Goal: Task Accomplishment & Management: Manage account settings

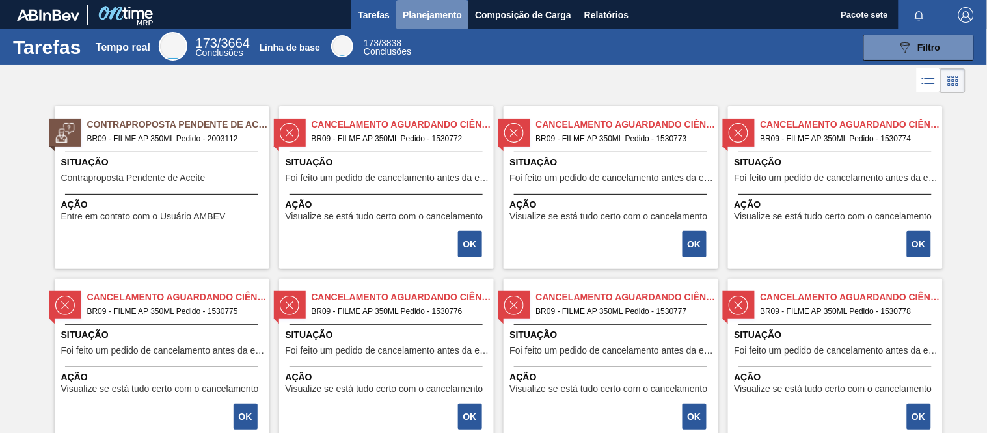
click at [425, 10] on font "Planejamento" at bounding box center [432, 15] width 59 height 10
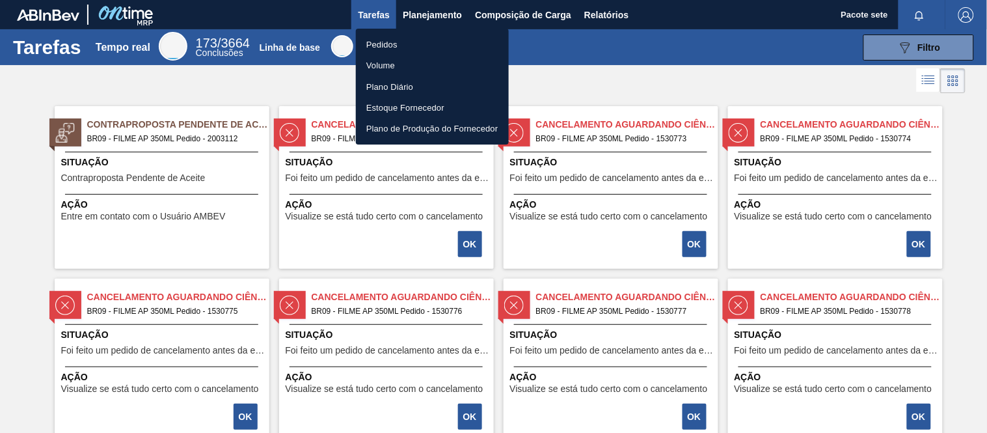
click at [391, 44] on font "Pedidos" at bounding box center [381, 45] width 31 height 10
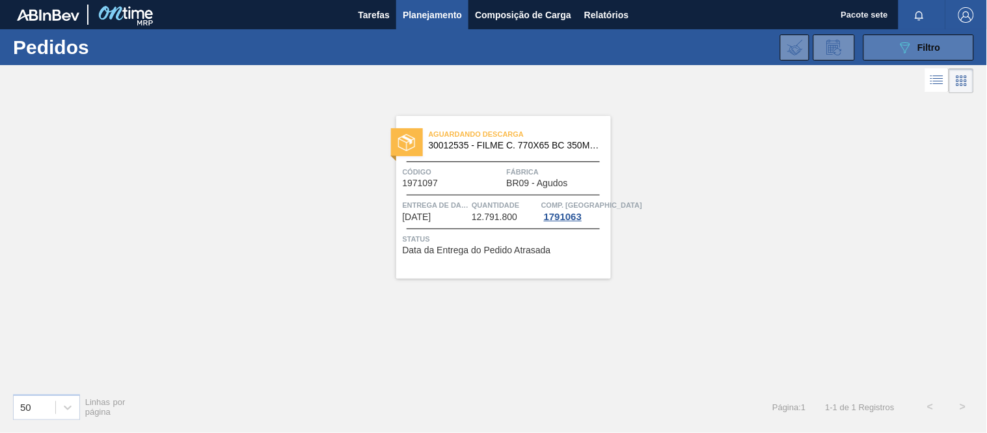
click at [921, 43] on font "Filtro" at bounding box center [929, 47] width 23 height 10
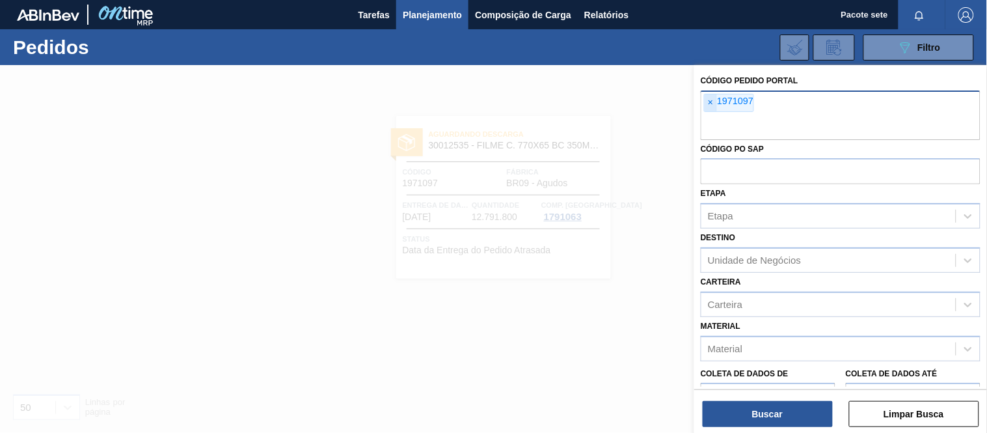
click at [710, 103] on font "×" at bounding box center [710, 102] width 5 height 10
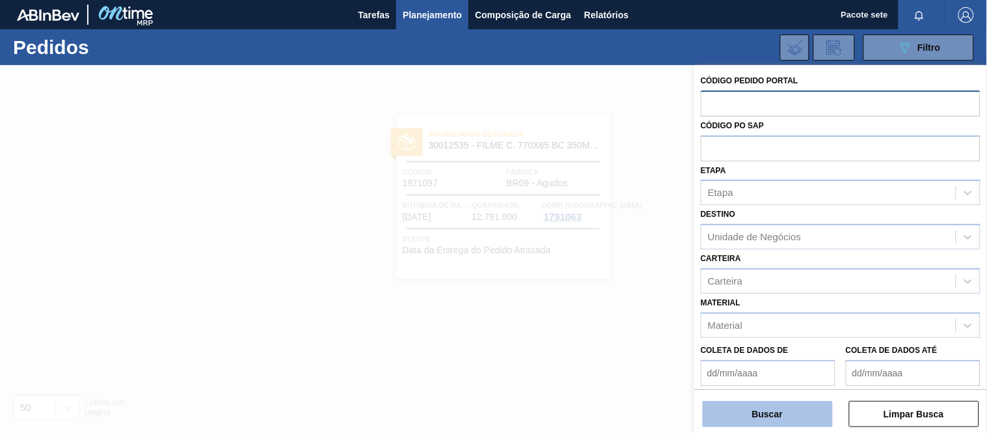
click at [798, 410] on button "Buscar" at bounding box center [768, 414] width 130 height 26
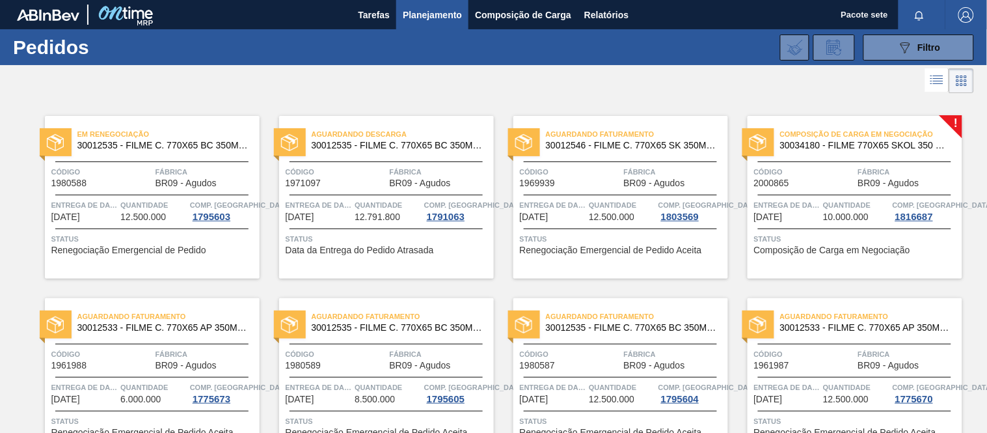
click at [811, 177] on span "Código" at bounding box center [804, 171] width 101 height 13
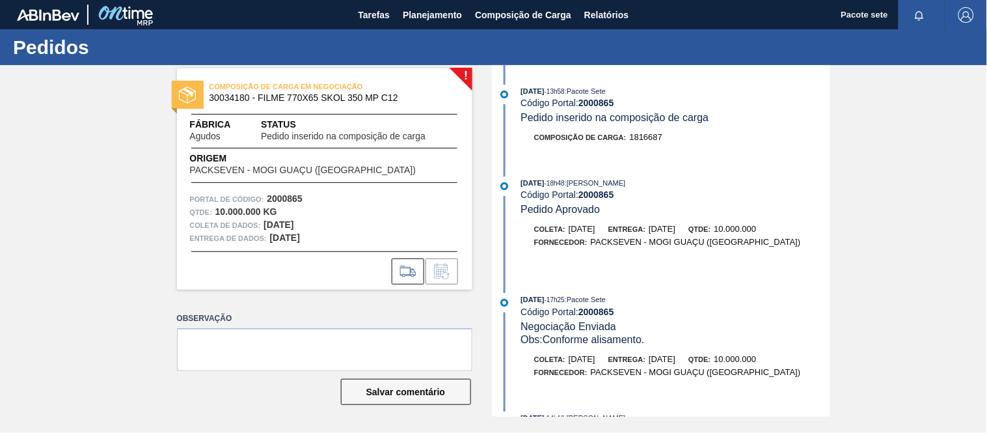
click at [602, 101] on font "2000865" at bounding box center [596, 103] width 36 height 10
click at [434, 10] on font "Planejamento" at bounding box center [432, 15] width 59 height 10
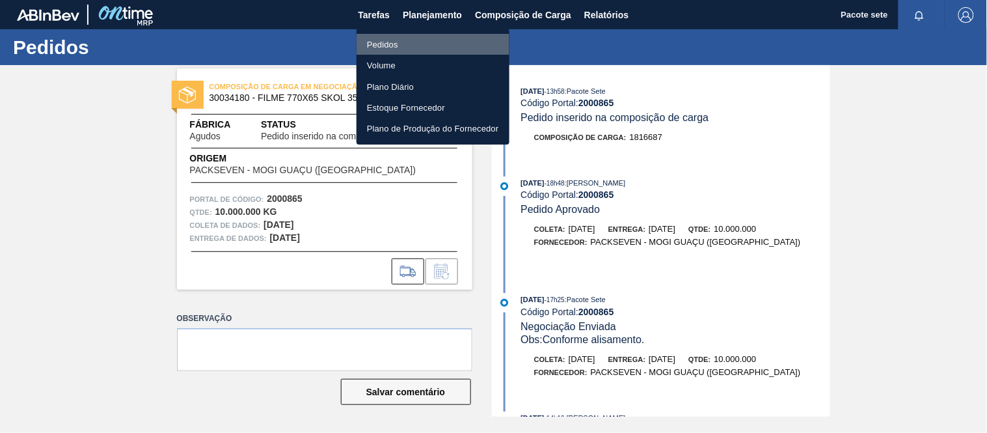
click at [401, 41] on li "Pedidos" at bounding box center [432, 44] width 153 height 21
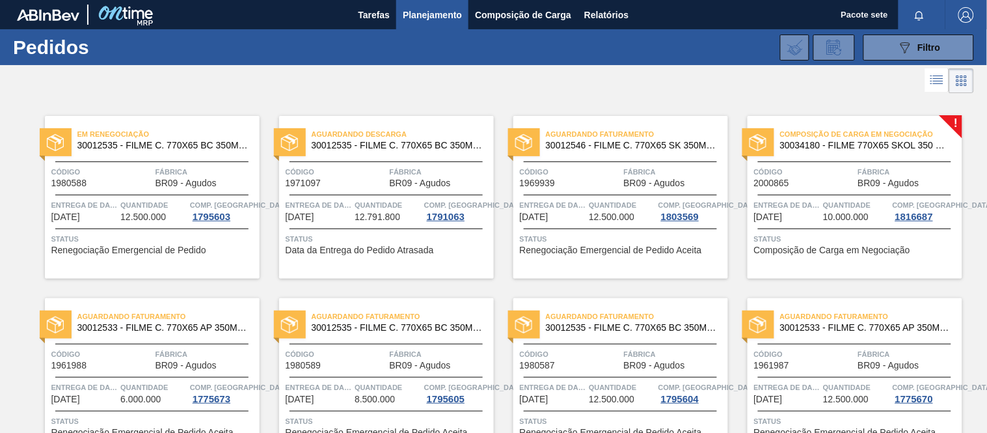
click at [798, 163] on div "Composição de Carga em Negociação 30034180 - FILME 770X65 SKOL 350 MP C12 Códig…" at bounding box center [854, 197] width 215 height 163
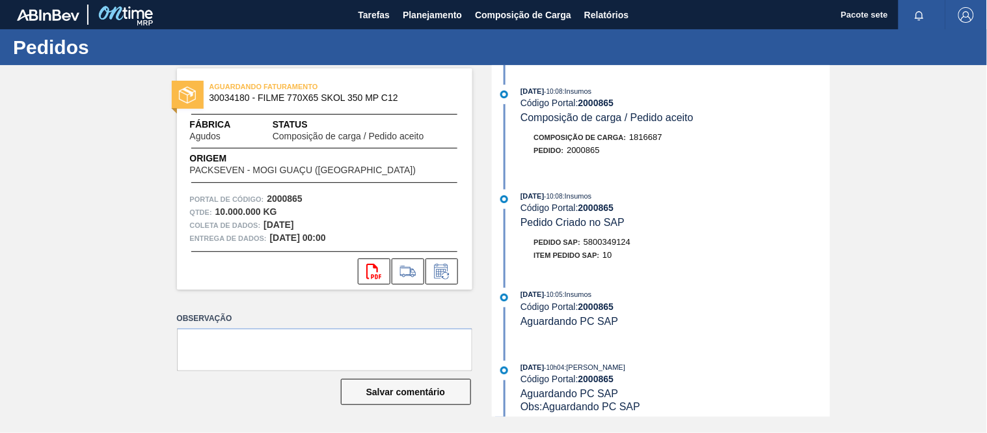
click at [613, 243] on font "5800349124" at bounding box center [607, 242] width 47 height 10
copy font "5800349124"
click at [436, 18] on font "Planejamento" at bounding box center [432, 15] width 59 height 10
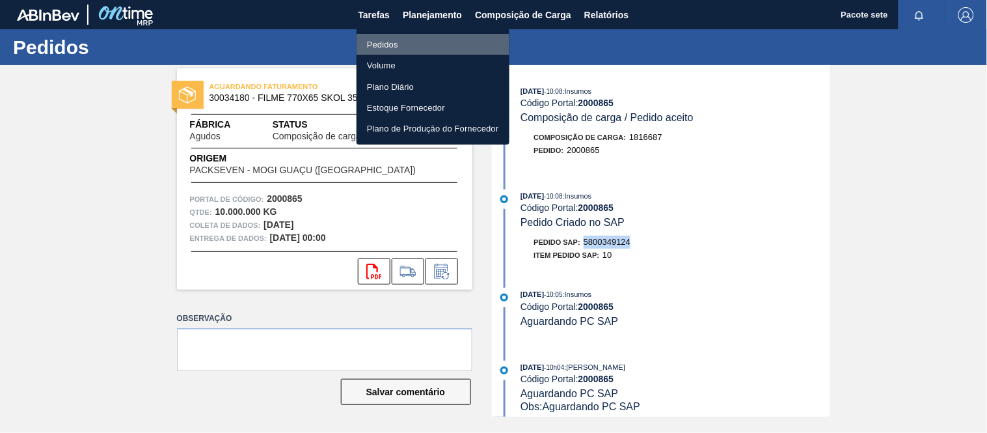
click at [414, 47] on li "Pedidos" at bounding box center [432, 44] width 153 height 21
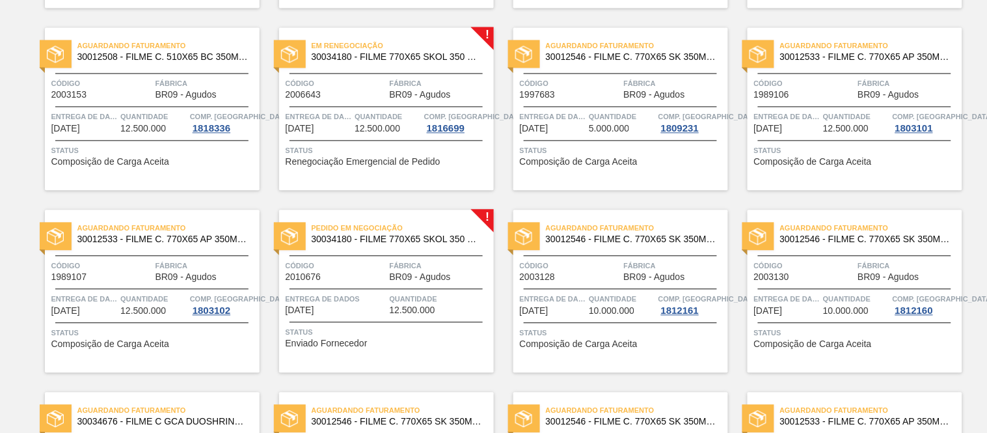
scroll to position [628, 0]
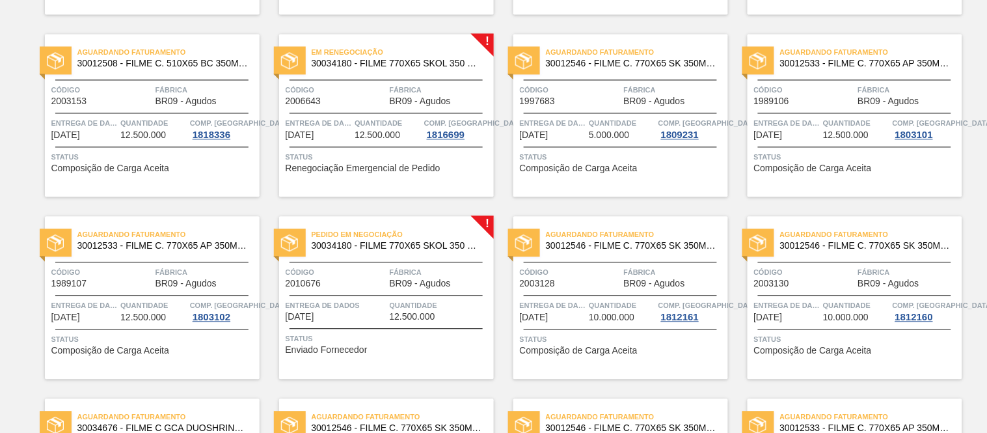
click at [388, 249] on font "30034180 - FILME 770X65 SKOL 350 MP C12" at bounding box center [406, 246] width 189 height 10
